Goal: Transaction & Acquisition: Purchase product/service

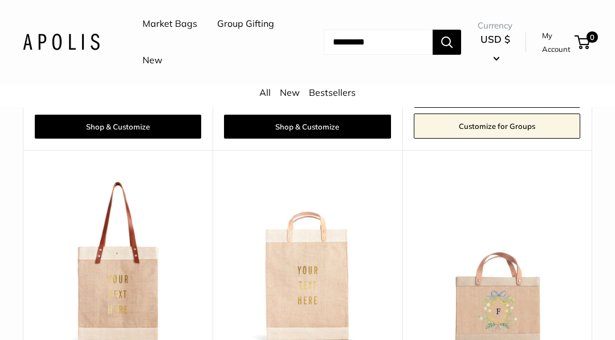
scroll to position [5582, 0]
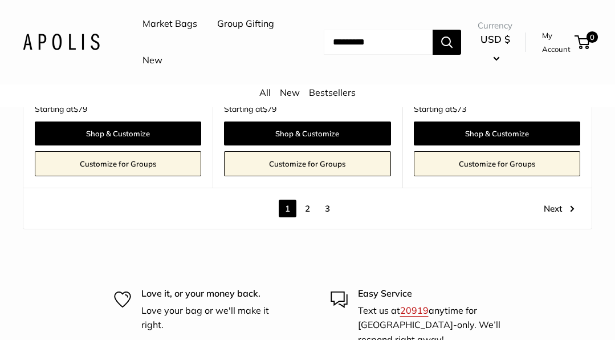
click at [308, 199] on link "2" at bounding box center [307, 208] width 18 height 18
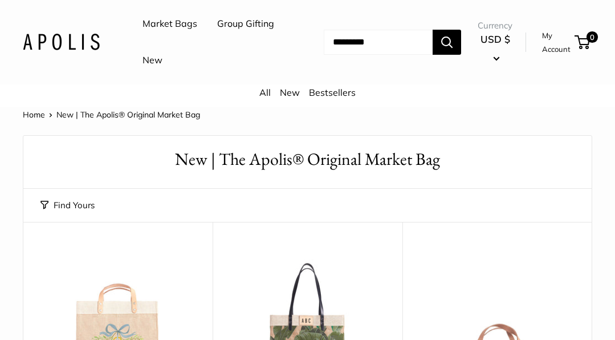
click at [339, 42] on input "Search..." at bounding box center [378, 42] width 109 height 25
type input "****"
click at [432, 30] on button "Search" at bounding box center [446, 42] width 28 height 25
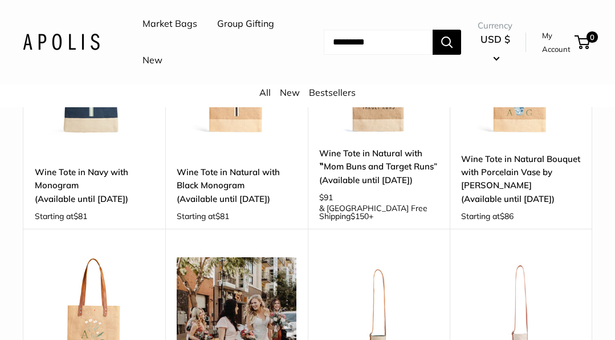
scroll to position [114, 0]
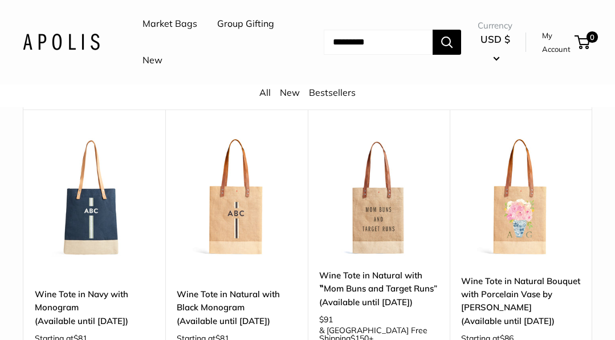
click at [0, 0] on img at bounding box center [0, 0] width 0 height 0
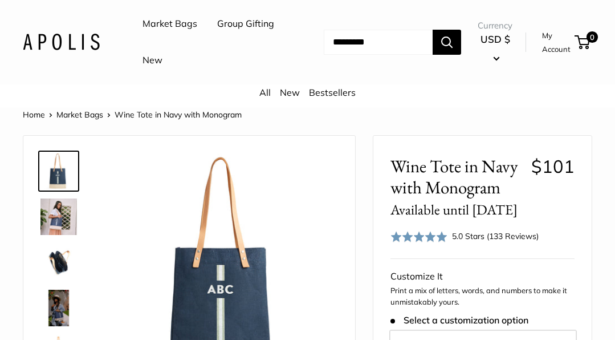
click at [58, 262] on img at bounding box center [58, 262] width 36 height 36
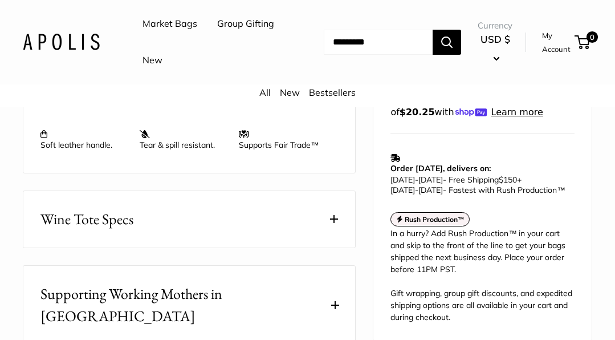
scroll to position [627, 0]
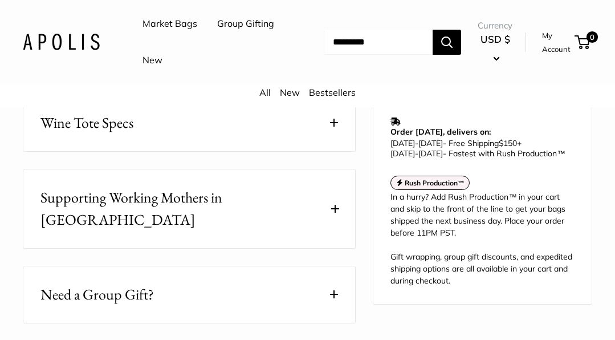
click at [336, 117] on button "Wine Tote Specs" at bounding box center [189, 123] width 332 height 56
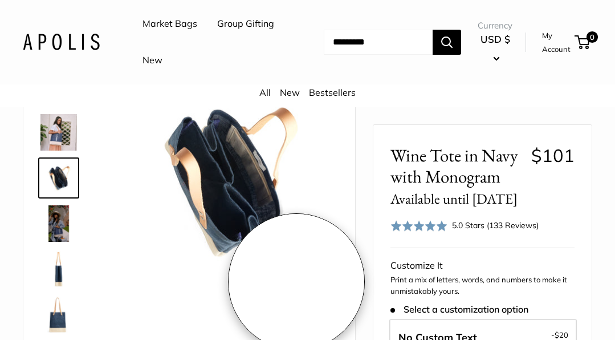
scroll to position [57, 0]
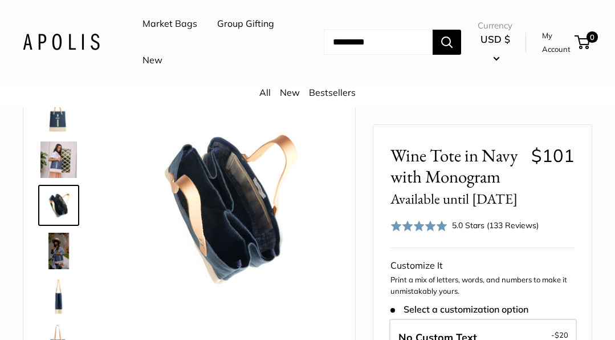
click at [56, 117] on img at bounding box center [58, 114] width 36 height 36
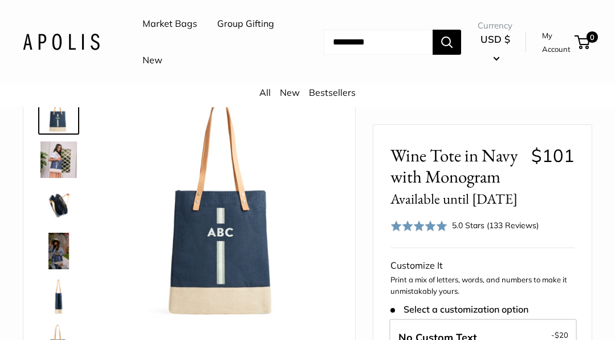
click at [59, 152] on img at bounding box center [58, 159] width 36 height 36
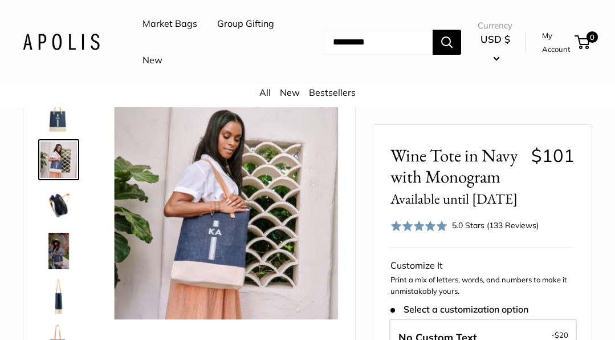
click at [51, 204] on img at bounding box center [58, 205] width 36 height 36
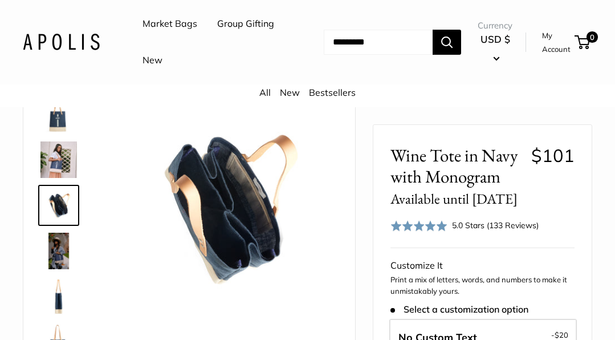
click at [59, 252] on img at bounding box center [58, 250] width 36 height 36
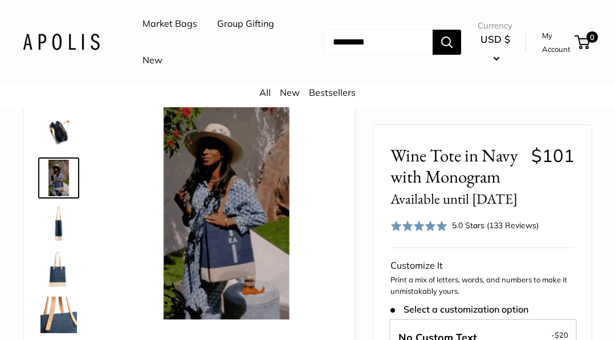
click at [55, 226] on img at bounding box center [58, 223] width 36 height 36
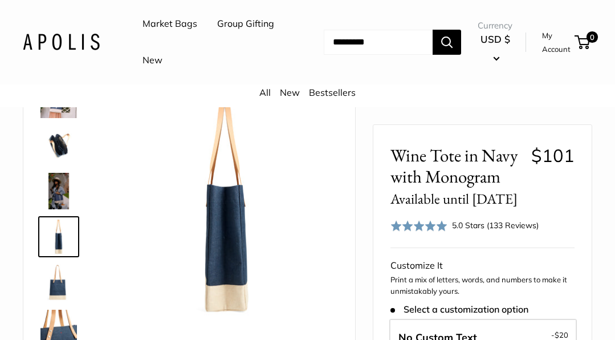
scroll to position [73, 0]
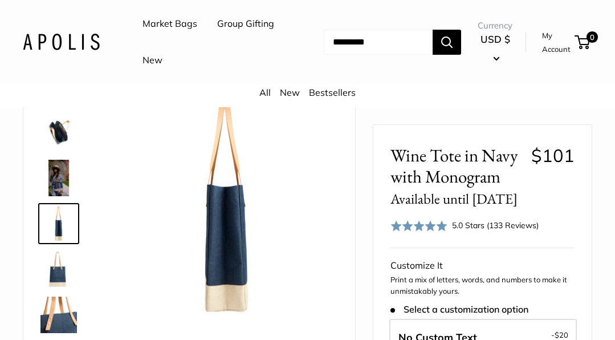
click at [58, 270] on img at bounding box center [58, 269] width 36 height 36
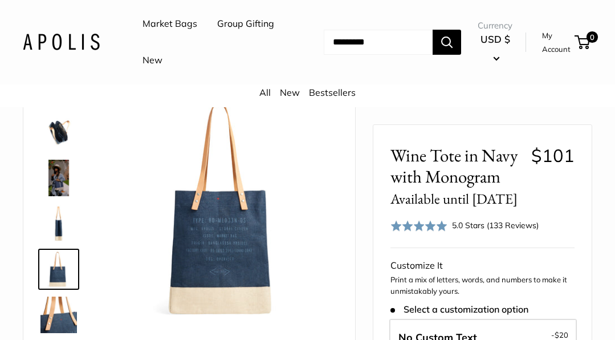
click at [65, 316] on img at bounding box center [58, 314] width 36 height 36
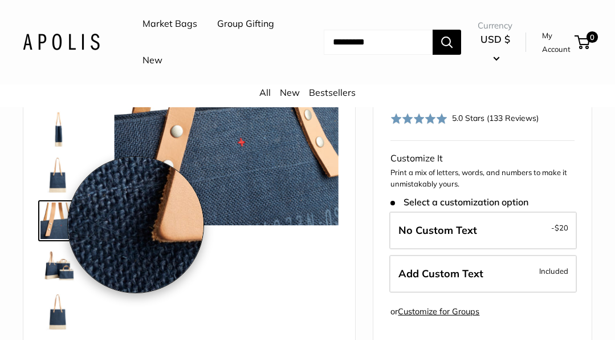
scroll to position [171, 0]
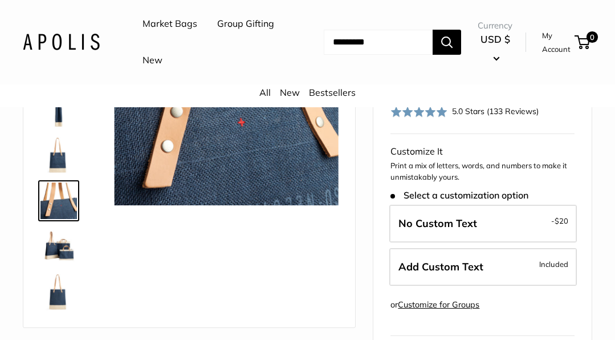
click at [59, 249] on img at bounding box center [58, 246] width 36 height 36
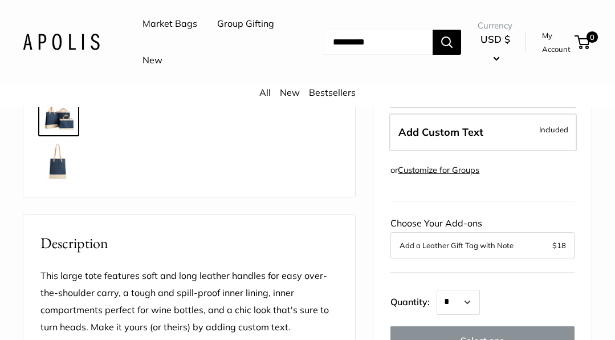
scroll to position [342, 0]
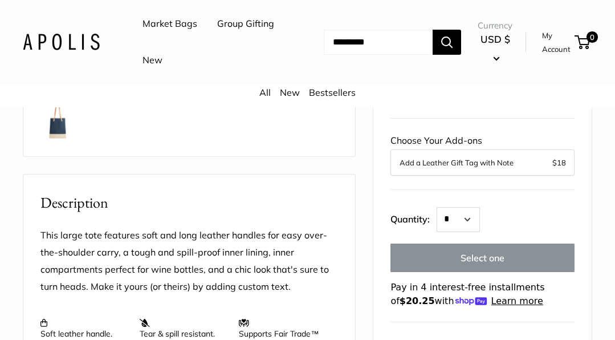
click at [62, 130] on img at bounding box center [58, 121] width 36 height 36
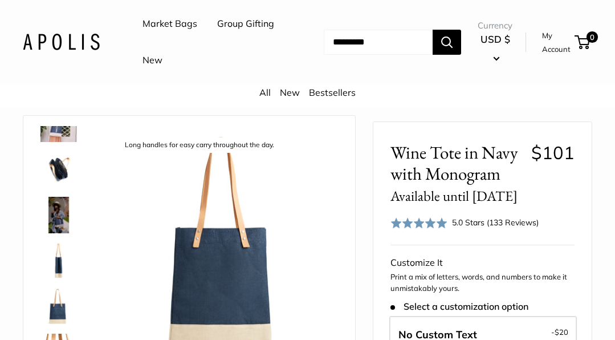
scroll to position [0, 0]
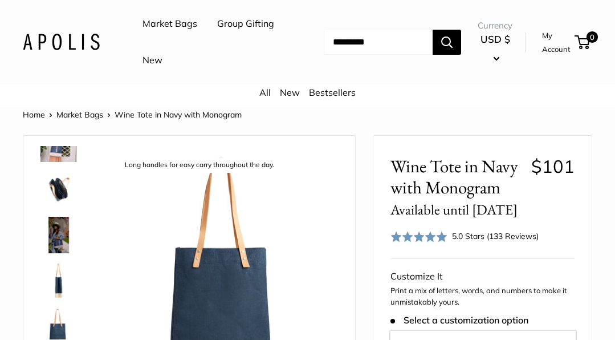
click at [217, 32] on link "Group Gifting" at bounding box center [245, 23] width 57 height 17
